Goal: Unclear

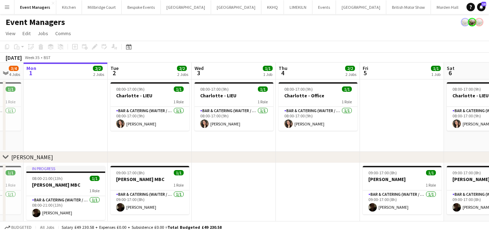
scroll to position [0, 150]
